Goal: Check status: Check status

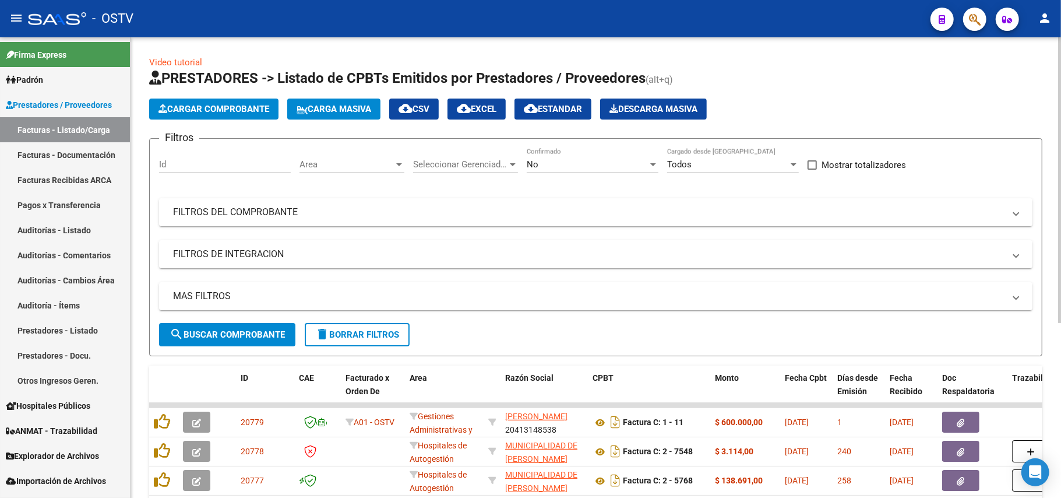
click at [582, 157] on div "No Confirmado" at bounding box center [593, 160] width 132 height 25
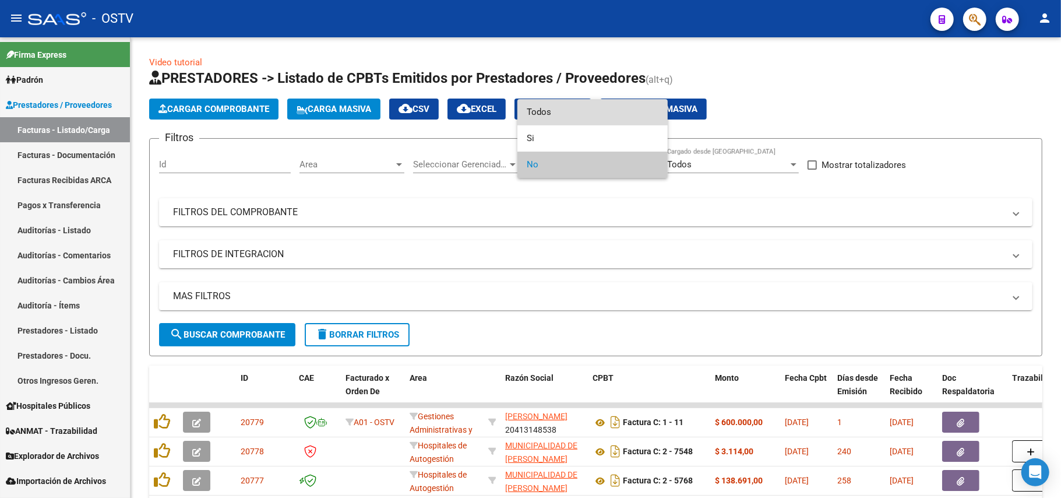
click at [583, 105] on span "Todos" at bounding box center [593, 112] width 132 height 26
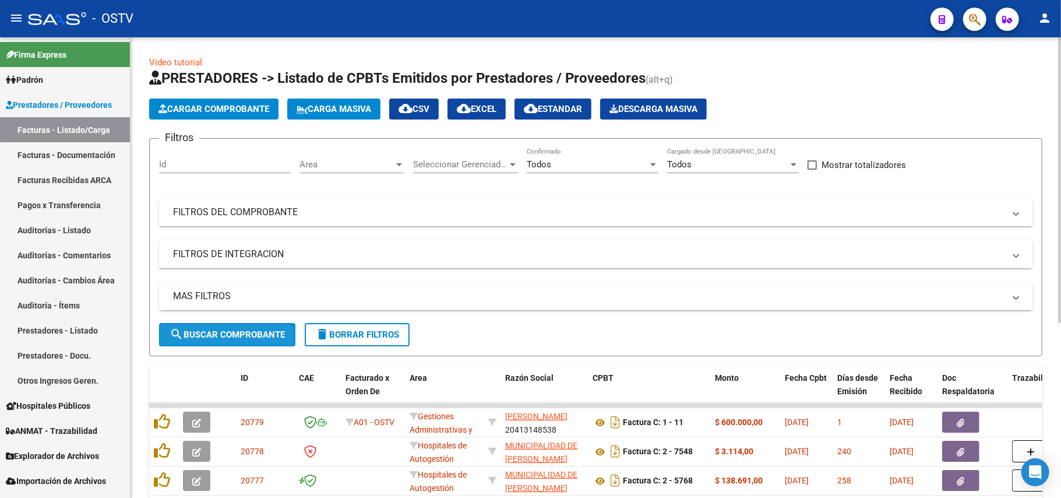
click at [187, 337] on span "search Buscar Comprobante" at bounding box center [227, 334] width 115 height 10
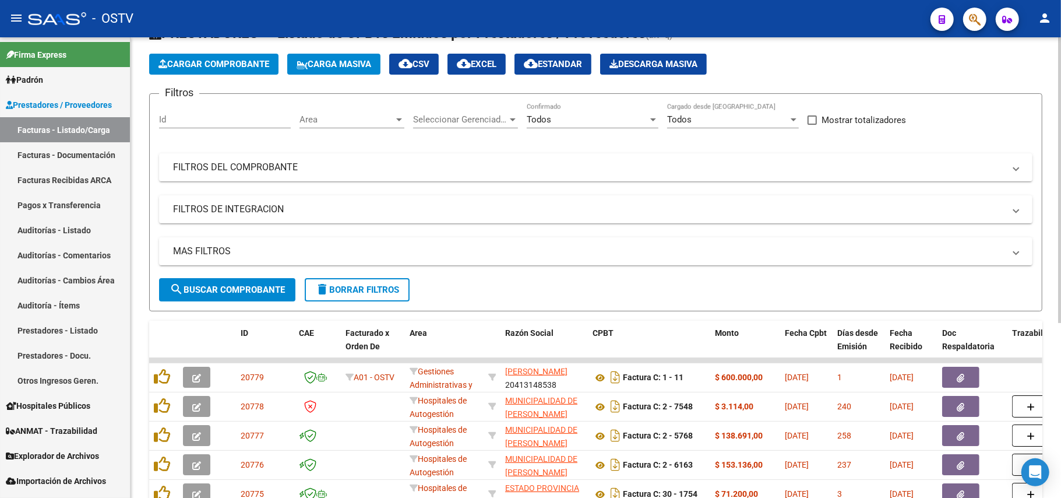
scroll to position [78, 0]
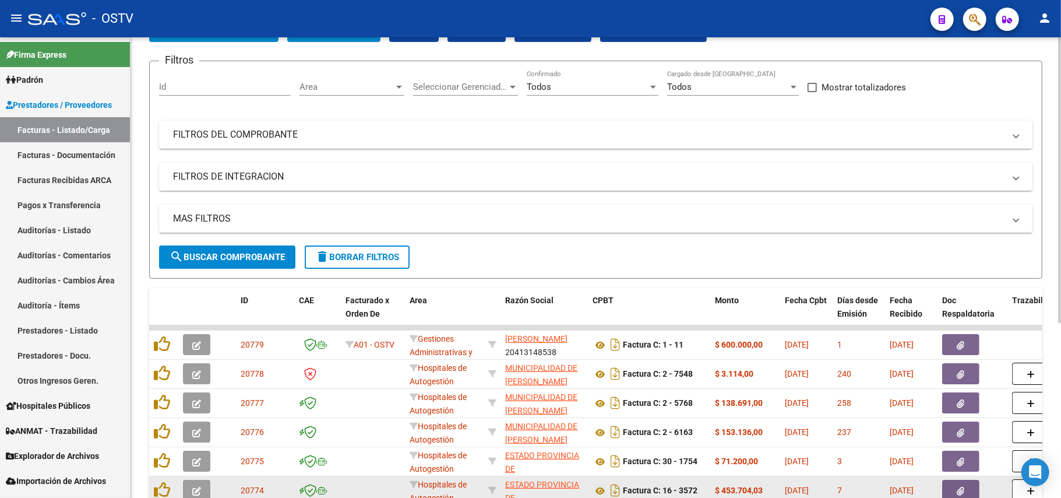
click at [220, 497] on datatable-body-cell at bounding box center [227, 490] width 17 height 29
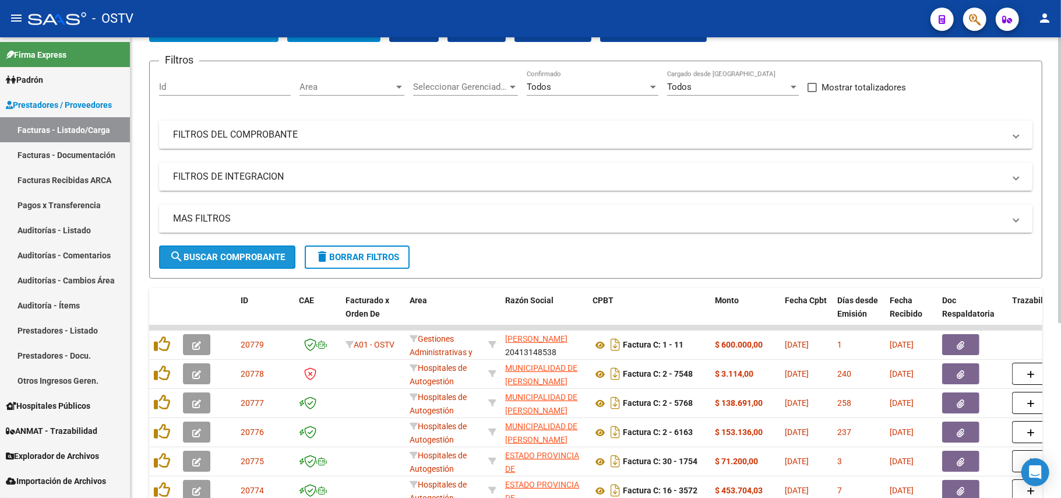
click at [263, 259] on span "search Buscar Comprobante" at bounding box center [227, 257] width 115 height 10
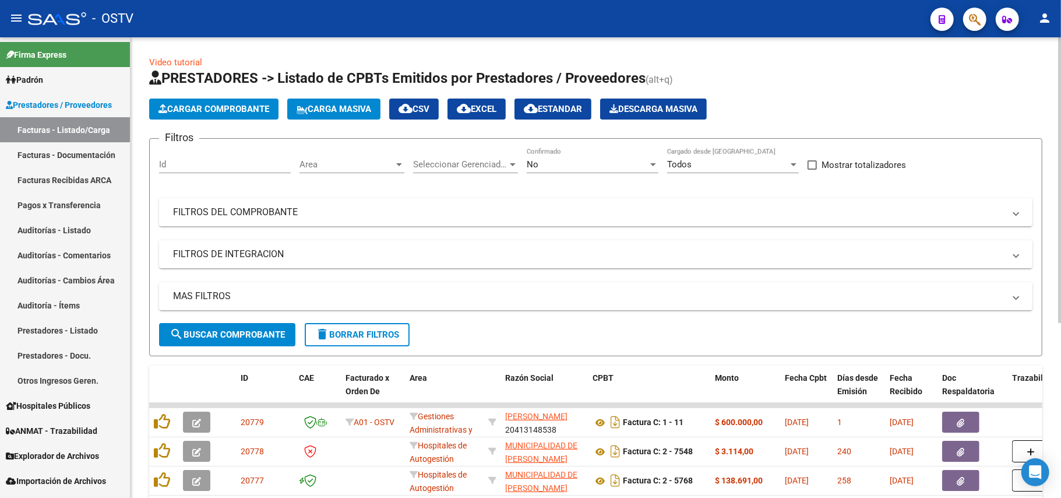
click at [565, 160] on div "No" at bounding box center [587, 164] width 121 height 10
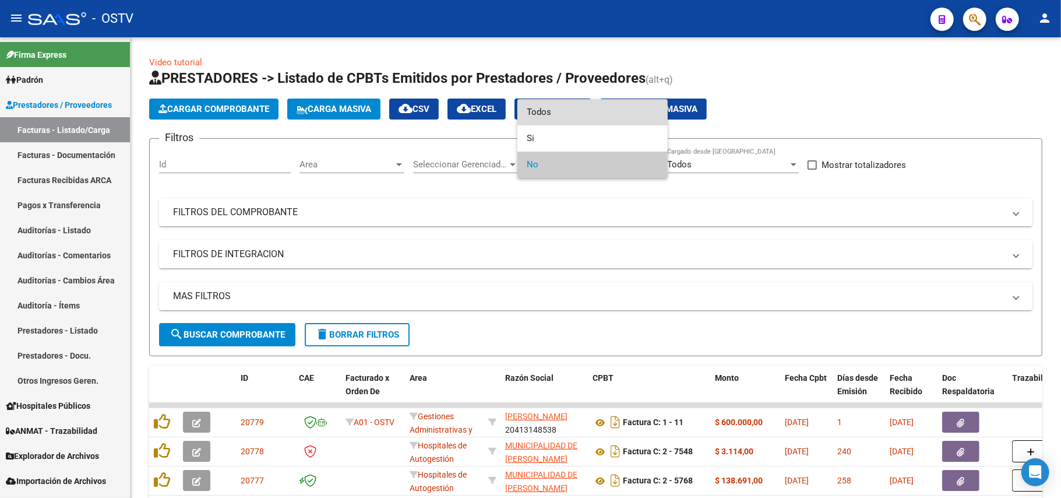
click at [606, 103] on span "Todos" at bounding box center [593, 112] width 132 height 26
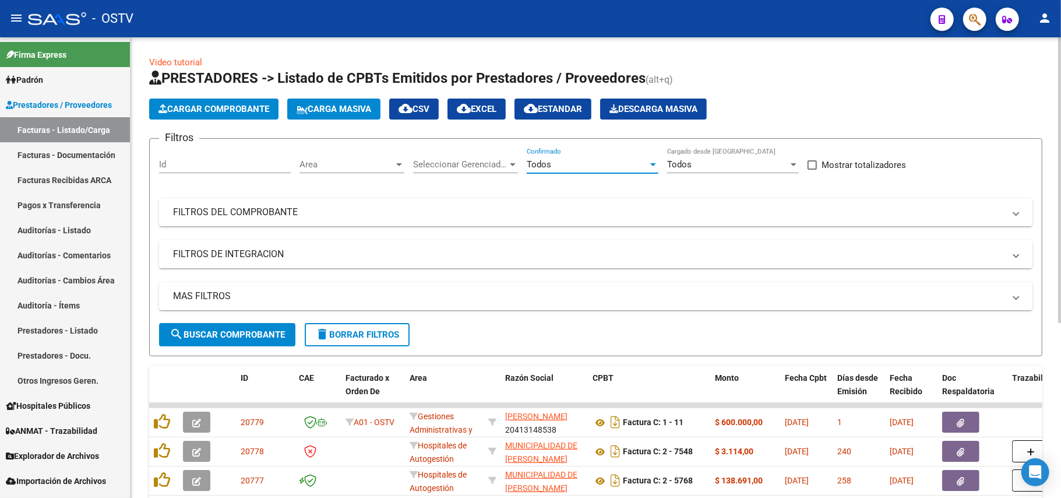
click at [231, 325] on button "search Buscar Comprobante" at bounding box center [227, 334] width 136 height 23
click at [274, 329] on span "search Buscar Comprobante" at bounding box center [227, 334] width 115 height 10
click at [257, 334] on span "search Buscar Comprobante" at bounding box center [227, 334] width 115 height 10
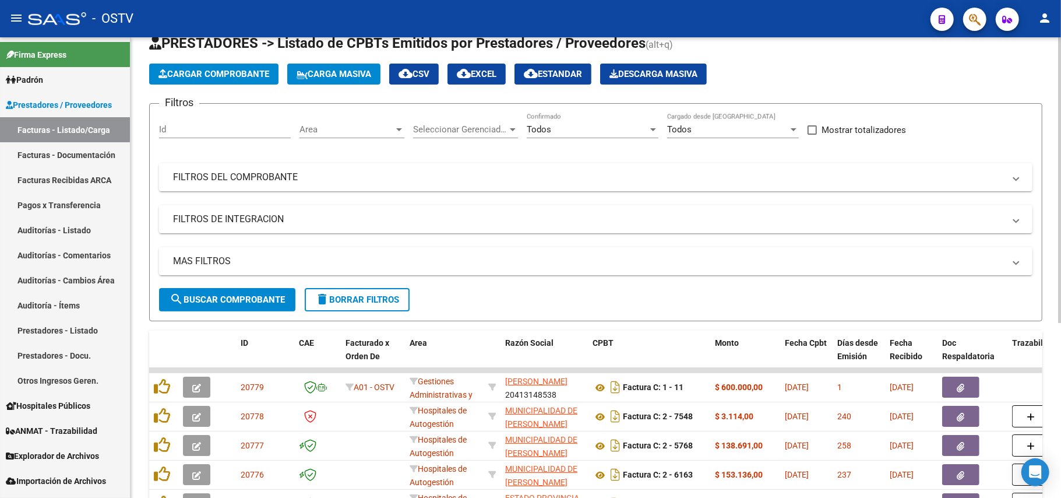
scroll to position [233, 0]
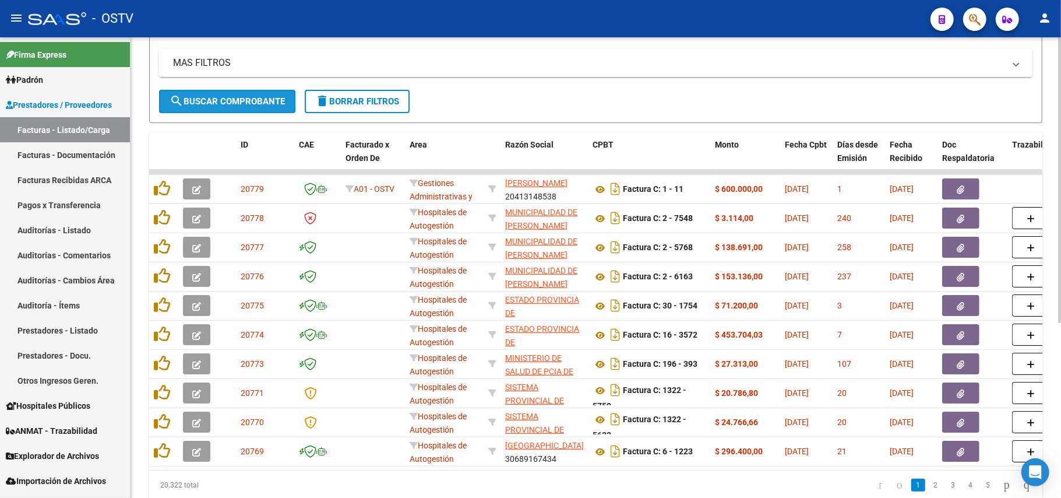
click at [242, 108] on button "search Buscar Comprobante" at bounding box center [227, 101] width 136 height 23
click at [272, 101] on span "search Buscar Comprobante" at bounding box center [227, 101] width 115 height 10
click at [234, 94] on button "search Buscar Comprobante" at bounding box center [227, 101] width 136 height 23
click at [232, 110] on button "search Buscar Comprobante" at bounding box center [227, 101] width 136 height 23
click at [213, 96] on span "search Buscar Comprobante" at bounding box center [227, 101] width 115 height 10
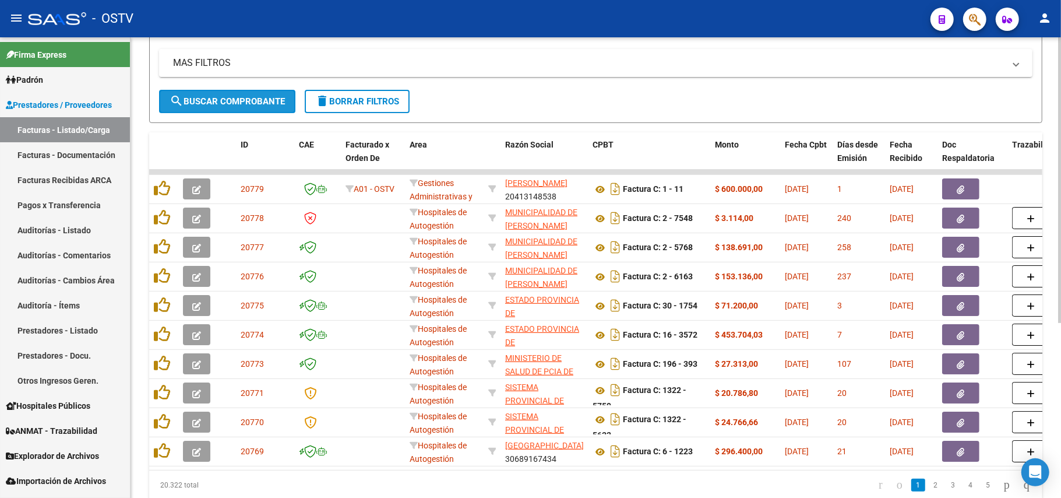
click at [221, 96] on span "search Buscar Comprobante" at bounding box center [227, 101] width 115 height 10
